Goal: Transaction & Acquisition: Purchase product/service

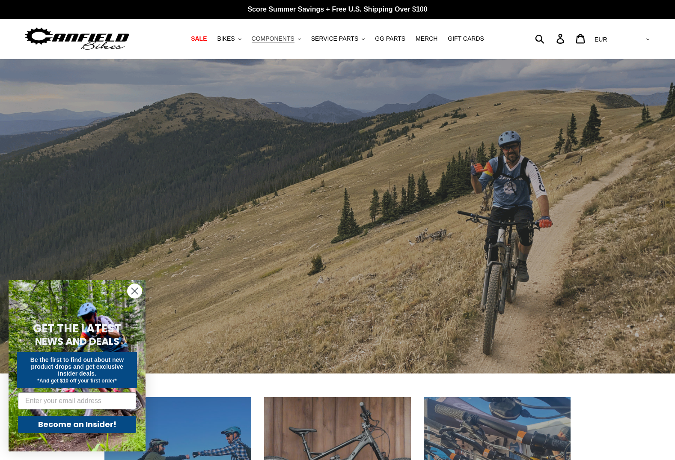
click at [277, 38] on span "COMPONENTS" at bounding box center [273, 38] width 43 height 7
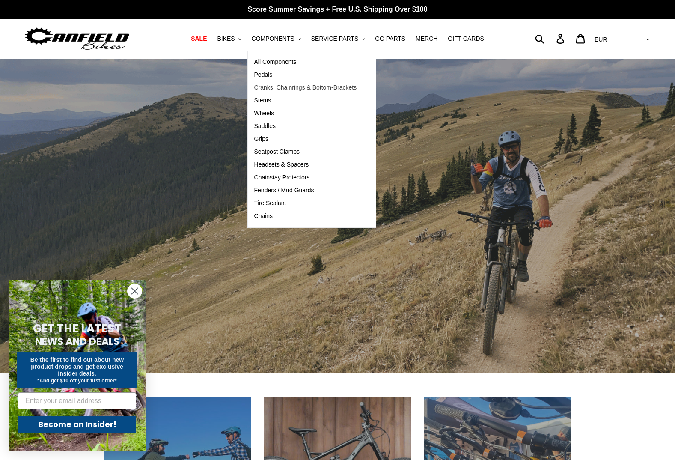
click at [288, 88] on span "Cranks, Chainrings & Bottom-Brackets" at bounding box center [305, 87] width 103 height 7
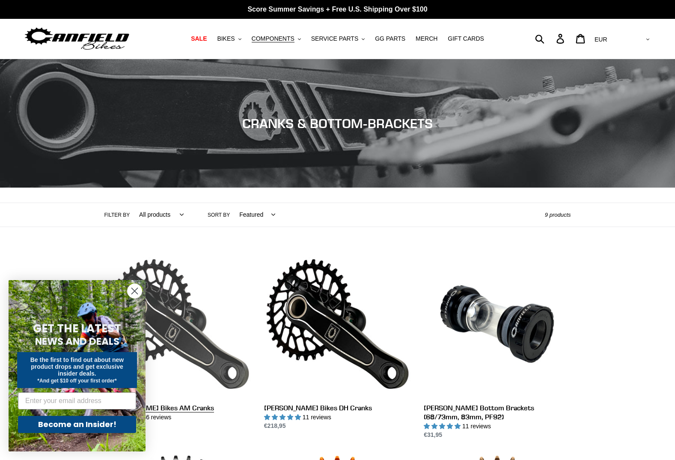
click at [187, 328] on link "[PERSON_NAME] Bikes AM Cranks" at bounding box center [178, 341] width 147 height 180
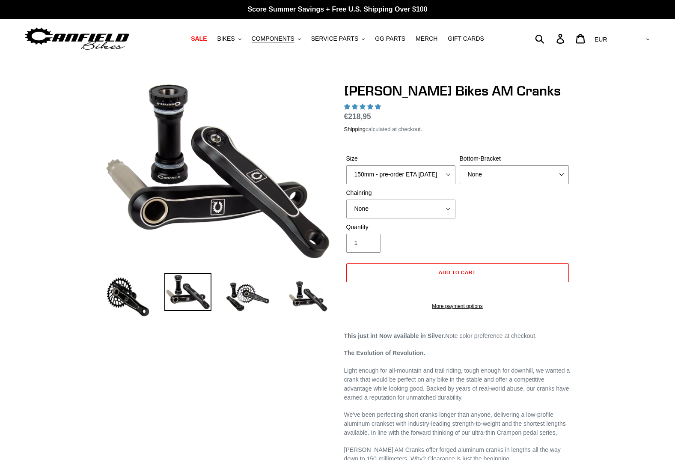
select select "highest-rating"
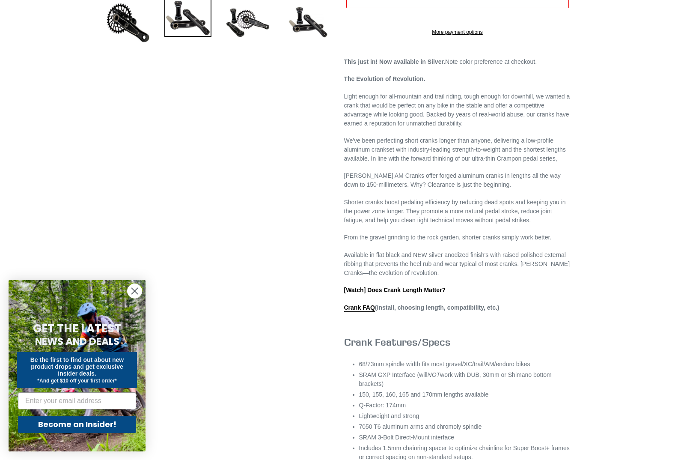
scroll to position [428, 0]
